Goal: Information Seeking & Learning: Learn about a topic

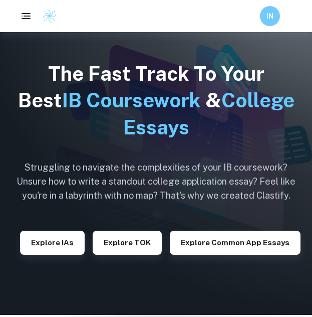
click at [207, 231] on button "Explore Common App essays" at bounding box center [235, 243] width 131 height 24
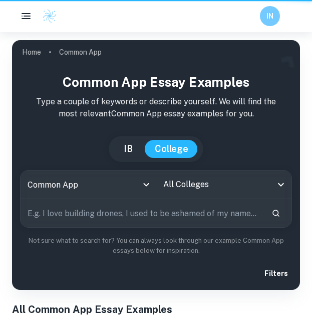
click at [132, 98] on div "Common App Essay Examples Type a couple of keywords or describe yourself. We wi…" at bounding box center [156, 177] width 272 height 210
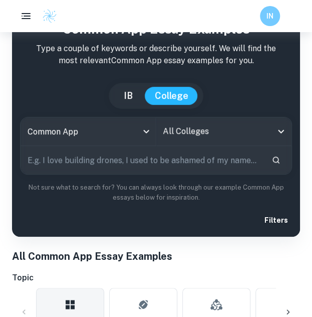
scroll to position [53, 0]
click at [132, 98] on button "IB" at bounding box center [128, 96] width 29 height 18
click at [127, 92] on div "Common App Essay Examples Type a couple of keywords or describe yourself. We wi…" at bounding box center [156, 124] width 272 height 210
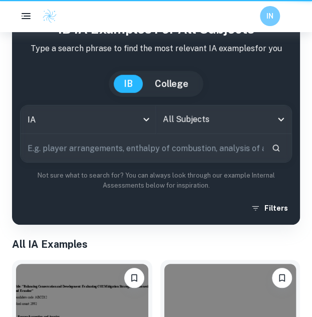
type input "ia"
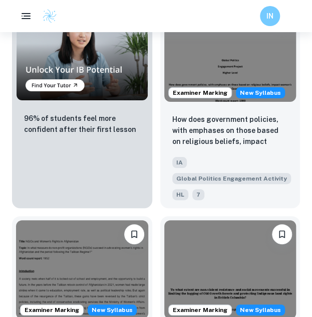
scroll to position [851, 0]
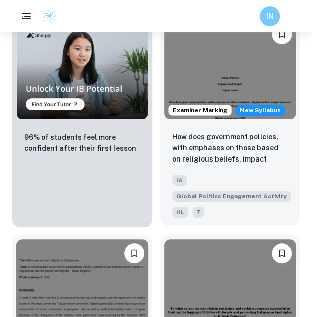
click at [192, 83] on img at bounding box center [230, 69] width 132 height 99
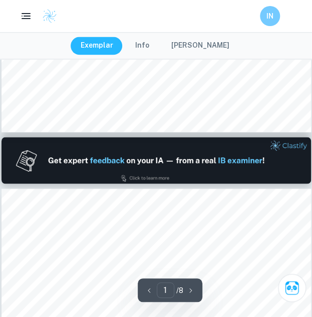
type input "2"
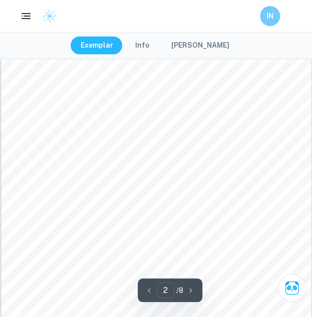
scroll to position [479, 0]
